Goal: Task Accomplishment & Management: Manage account settings

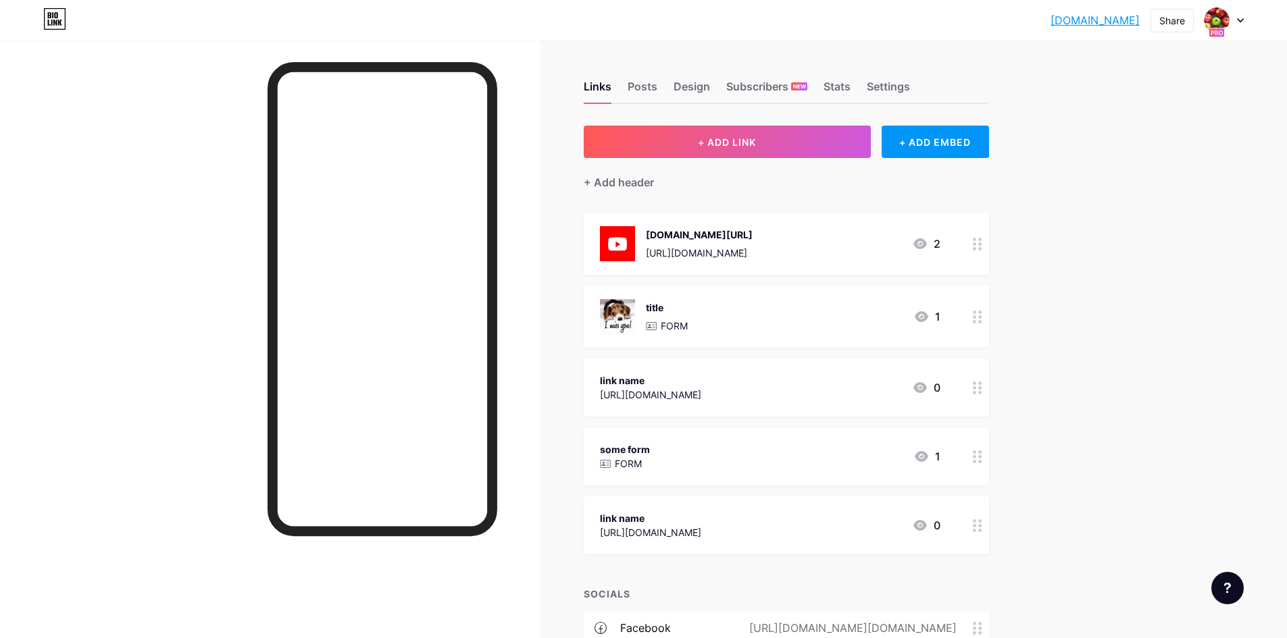
click at [1234, 21] on div at bounding box center [1224, 20] width 39 height 24
click at [1105, 230] on li "Logout" at bounding box center [1159, 227] width 168 height 36
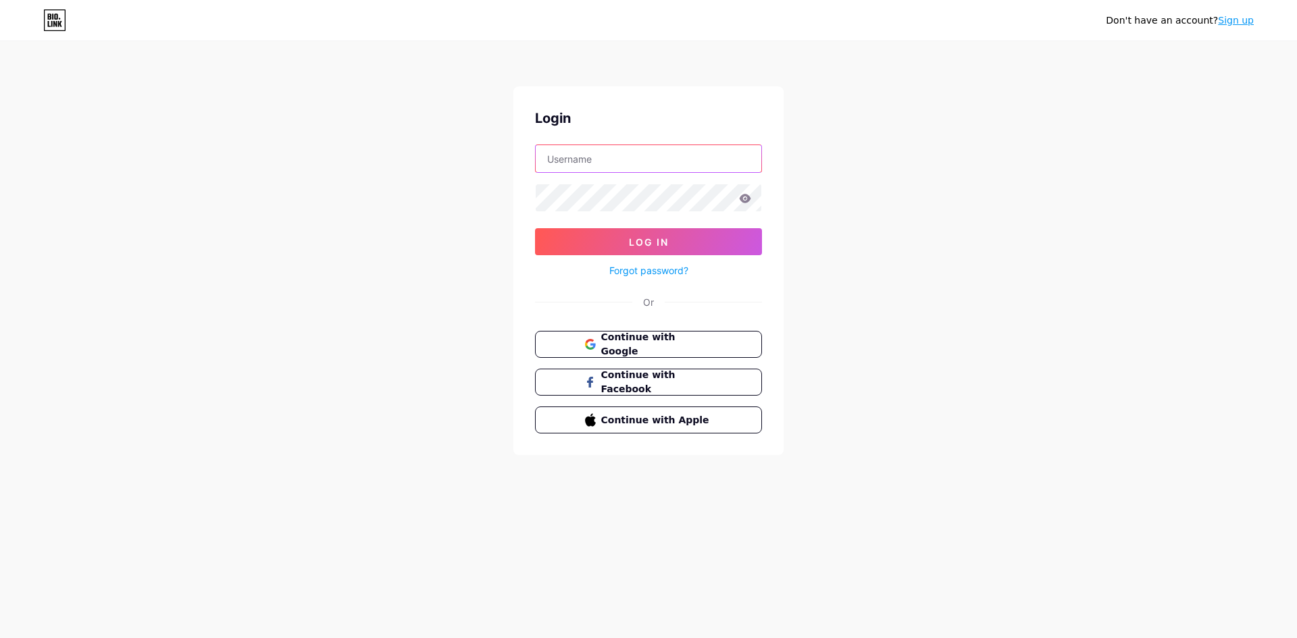
type input "[EMAIL_ADDRESS][DOMAIN_NAME]"
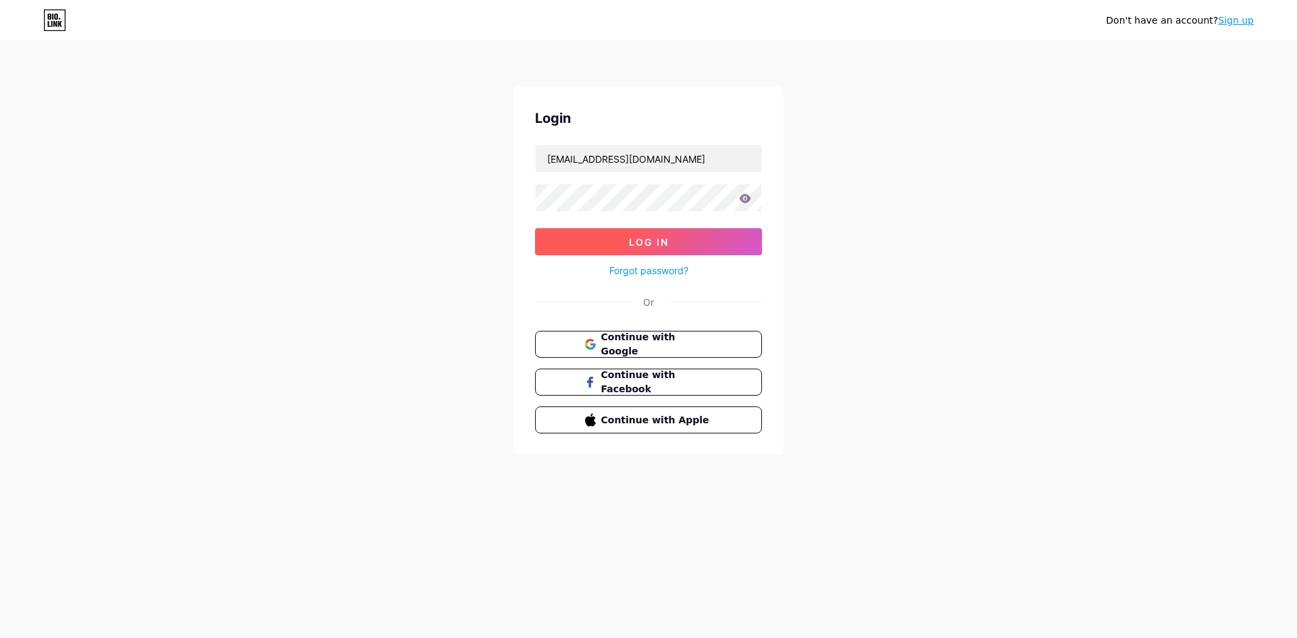
click at [619, 244] on button "Log In" at bounding box center [648, 241] width 227 height 27
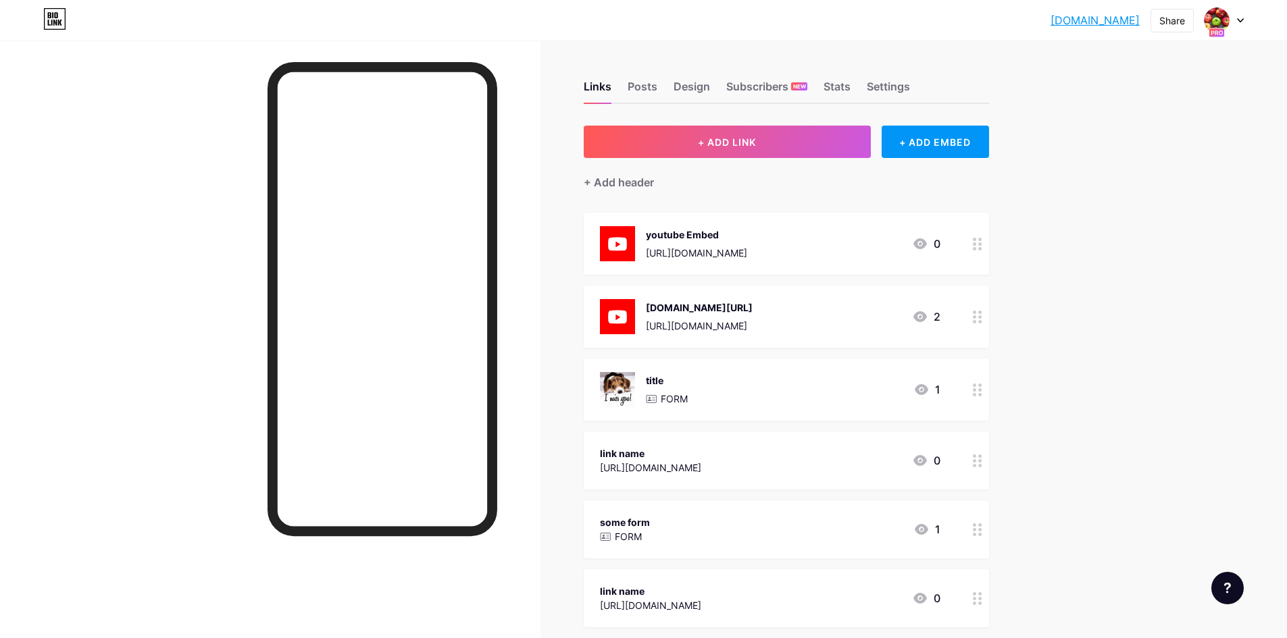
click at [1232, 20] on div at bounding box center [1224, 20] width 39 height 24
click at [1113, 232] on li "Logout" at bounding box center [1159, 227] width 168 height 36
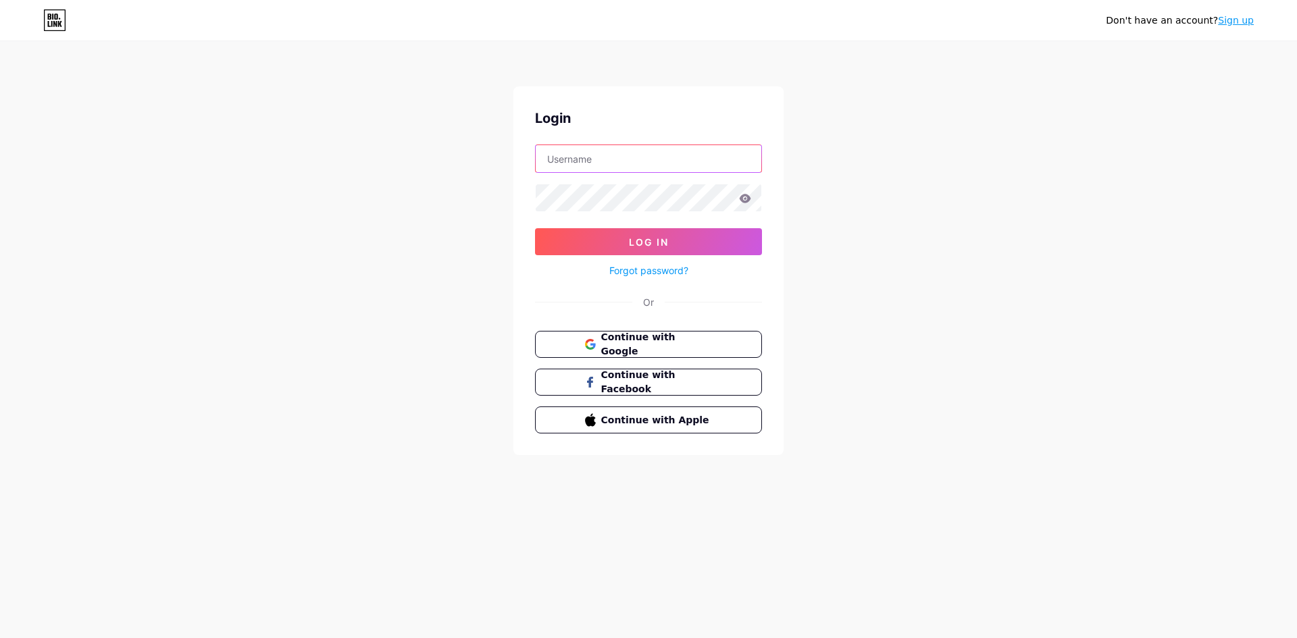
type input "[EMAIL_ADDRESS][DOMAIN_NAME]"
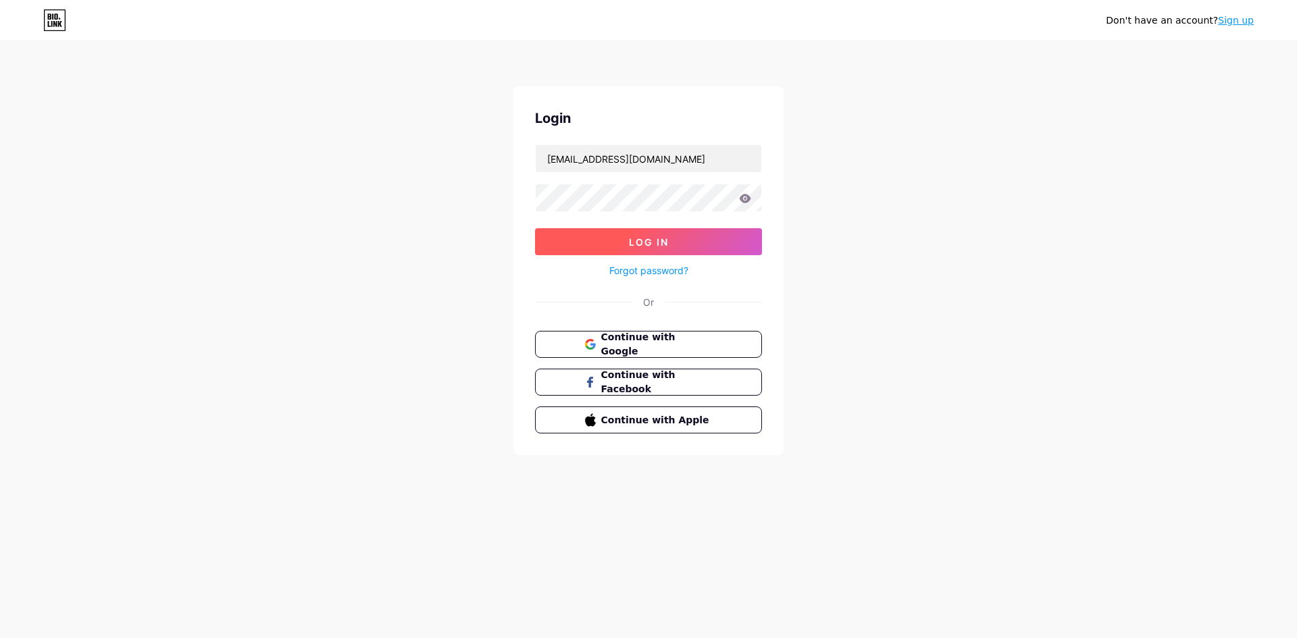
click at [665, 247] on span "Log In" at bounding box center [649, 241] width 40 height 11
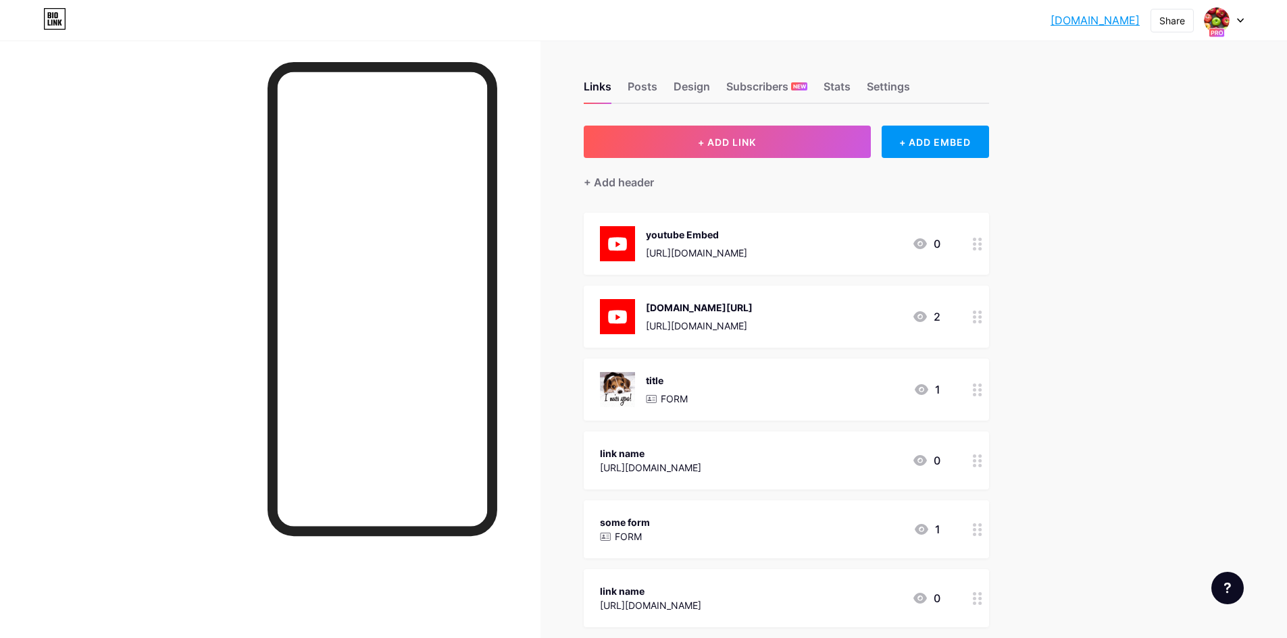
click at [1238, 18] on icon at bounding box center [1240, 20] width 7 height 5
click at [1119, 231] on li "Logout" at bounding box center [1159, 227] width 168 height 36
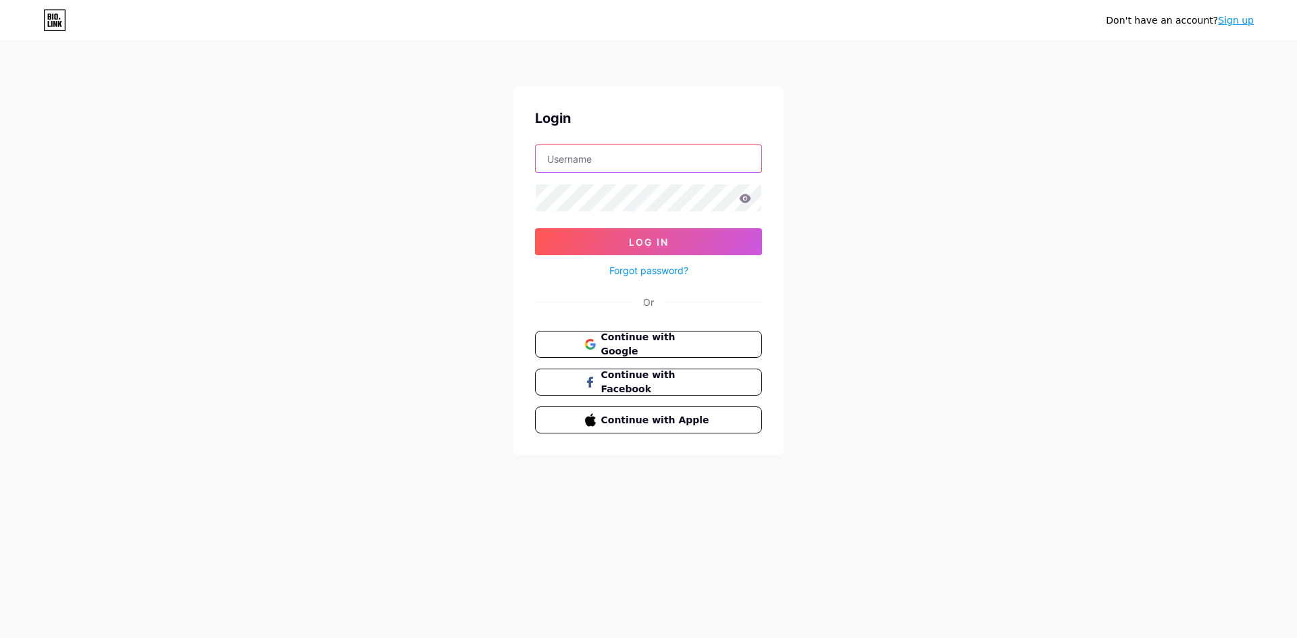
type input "[EMAIL_ADDRESS][DOMAIN_NAME]"
click at [671, 351] on button "Continue with Google" at bounding box center [648, 345] width 230 height 28
